Goal: Task Accomplishment & Management: Manage account settings

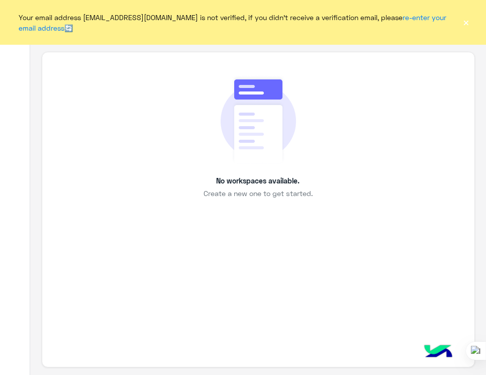
drag, startPoint x: 478, startPoint y: 365, endPoint x: 385, endPoint y: 247, distance: 150.6
click at [385, 247] on div "No workspaces available. Create a new one to get started." at bounding box center [258, 210] width 433 height 316
click at [374, 233] on div "No workspaces available. Create a new one to get started." at bounding box center [258, 210] width 433 height 316
click at [338, 78] on div "No workspaces available. Create a new one to get started." at bounding box center [258, 137] width 387 height 124
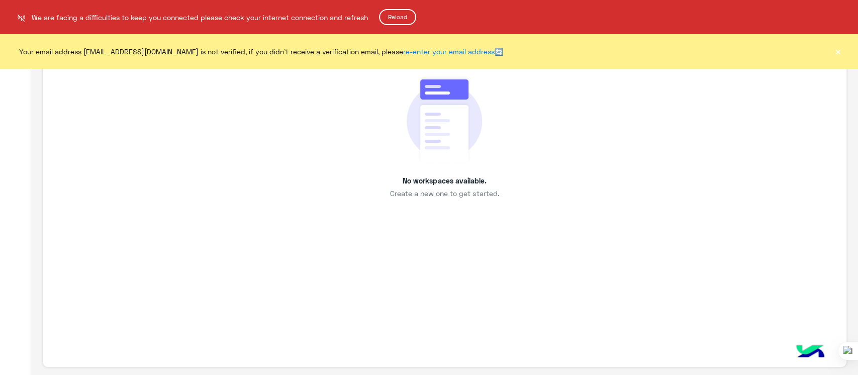
click at [402, 21] on button "Reload" at bounding box center [397, 17] width 37 height 16
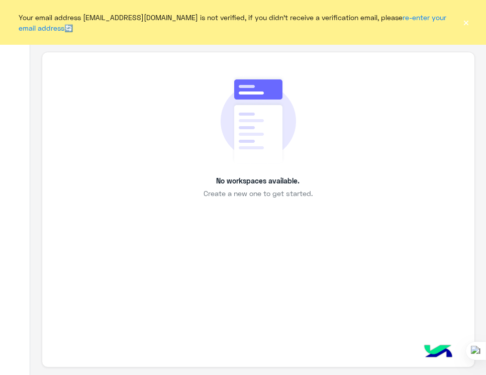
click at [342, 179] on div "No workspaces available. Create a new one to get started." at bounding box center [258, 137] width 387 height 124
drag, startPoint x: 484, startPoint y: 316, endPoint x: 387, endPoint y: 91, distance: 245.3
click at [387, 91] on div "No workspaces available. Create a new one to get started." at bounding box center [258, 137] width 387 height 124
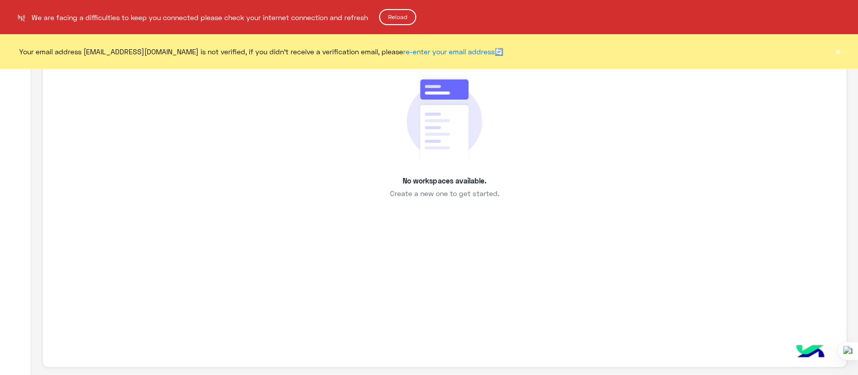
click at [392, 8] on html "We are facing a difficulties to keep you connected please check your internet c…" at bounding box center [429, 187] width 858 height 375
click at [390, 16] on button "Reload" at bounding box center [397, 17] width 37 height 16
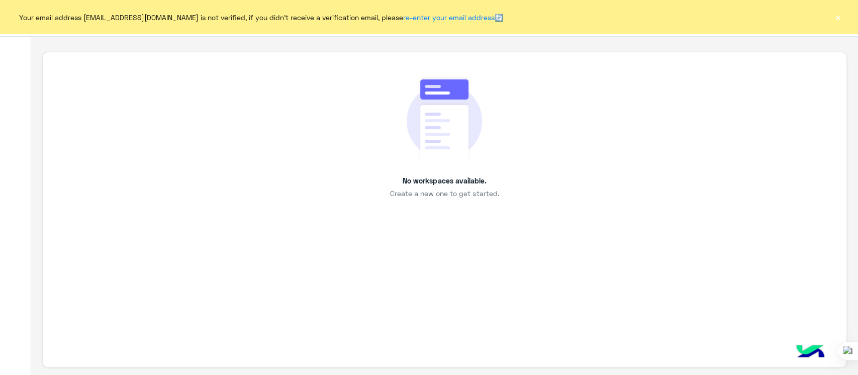
click at [400, 129] on div "No workspaces available. Create a new one to get started." at bounding box center [444, 137] width 758 height 124
click at [412, 120] on img at bounding box center [443, 119] width 75 height 89
click at [843, 22] on div "Your email address sabrin.shawky@hulul.net is not verified, if you didn't recei…" at bounding box center [429, 17] width 858 height 34
click at [838, 18] on button "×" at bounding box center [837, 17] width 10 height 10
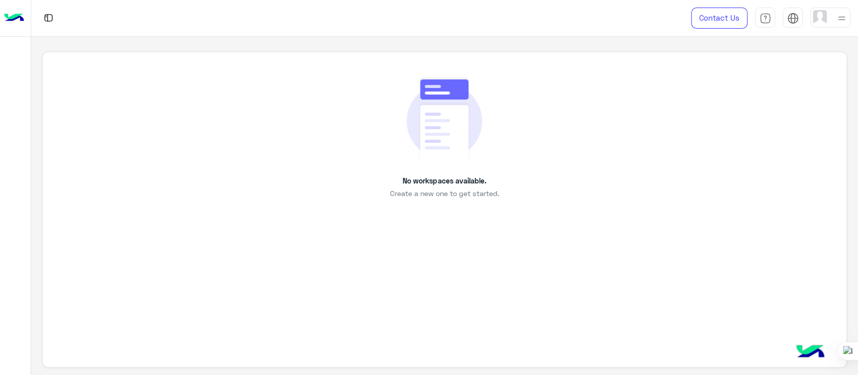
click at [367, 90] on div "No workspaces available. Create a new one to get started." at bounding box center [444, 137] width 758 height 124
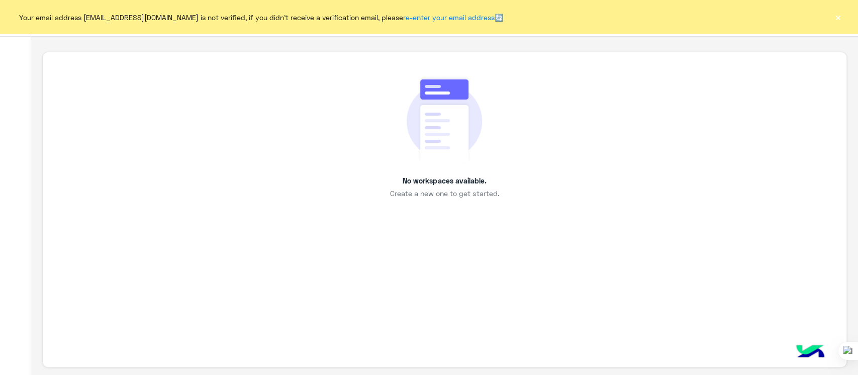
click at [832, 18] on button "×" at bounding box center [837, 17] width 10 height 10
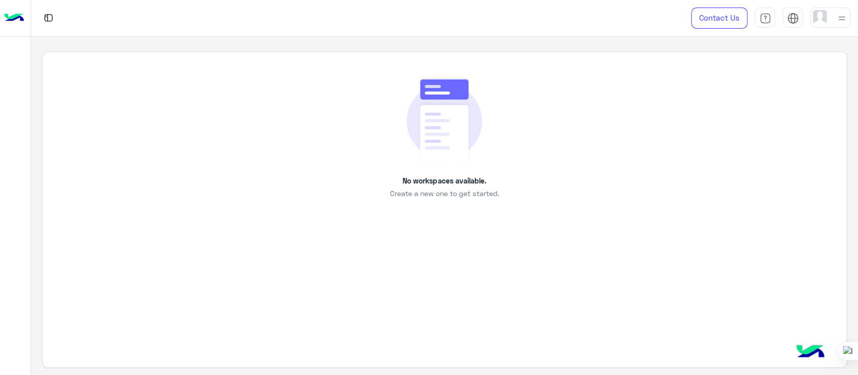
click at [831, 14] on div at bounding box center [830, 18] width 40 height 20
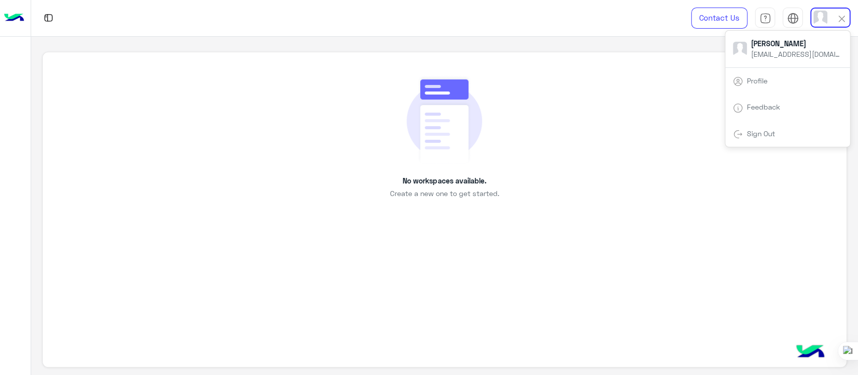
click at [767, 125] on div "Sign Out" at bounding box center [787, 134] width 125 height 27
click at [743, 120] on div "Feedback" at bounding box center [787, 107] width 125 height 27
click at [743, 142] on div at bounding box center [743, 135] width 91 height 15
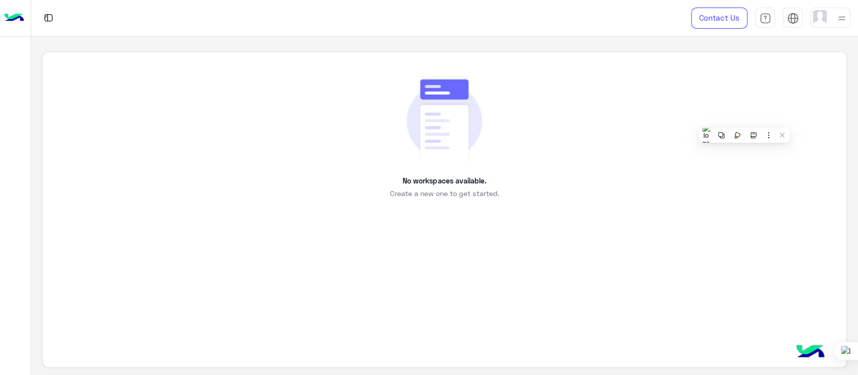
click at [835, 18] on img at bounding box center [841, 18] width 13 height 13
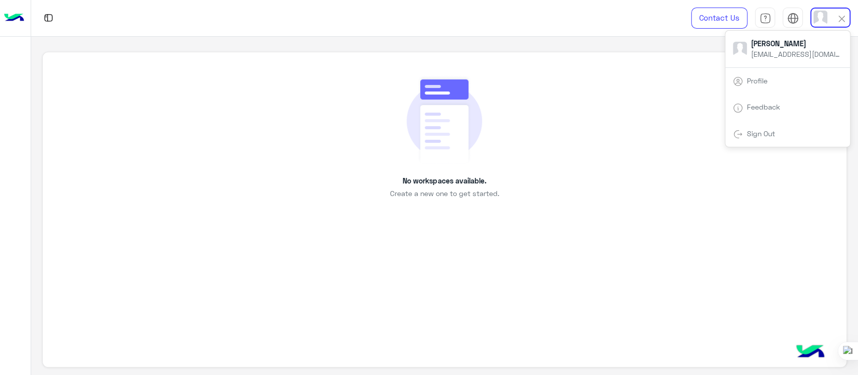
click at [764, 124] on div "Sign Out" at bounding box center [787, 134] width 125 height 27
